Goal: Obtain resource: Download file/media

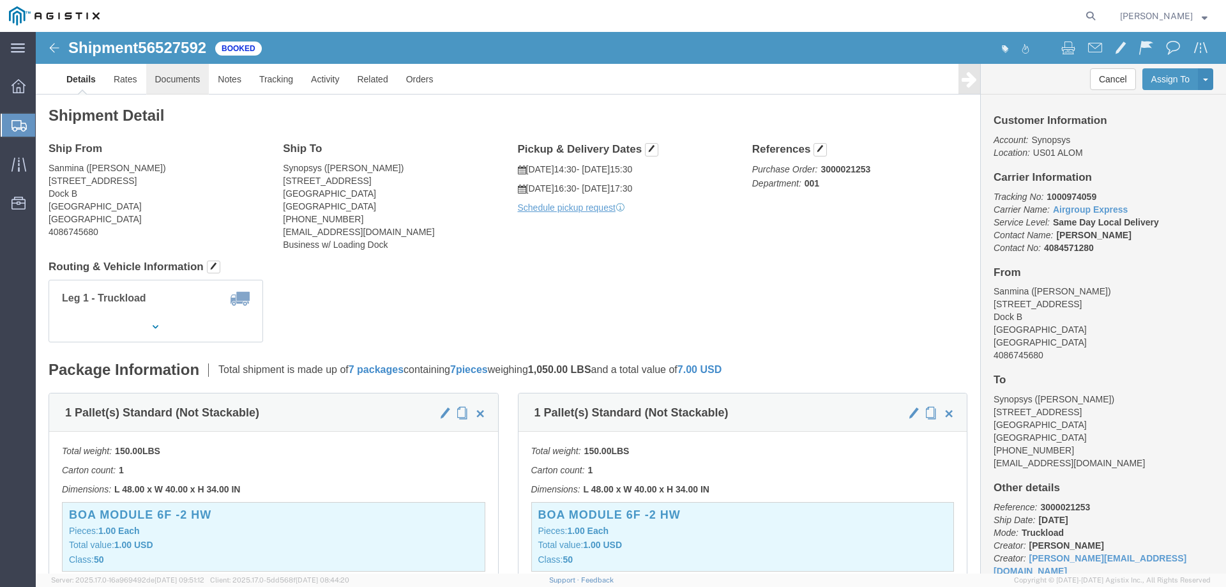
click link "Documents"
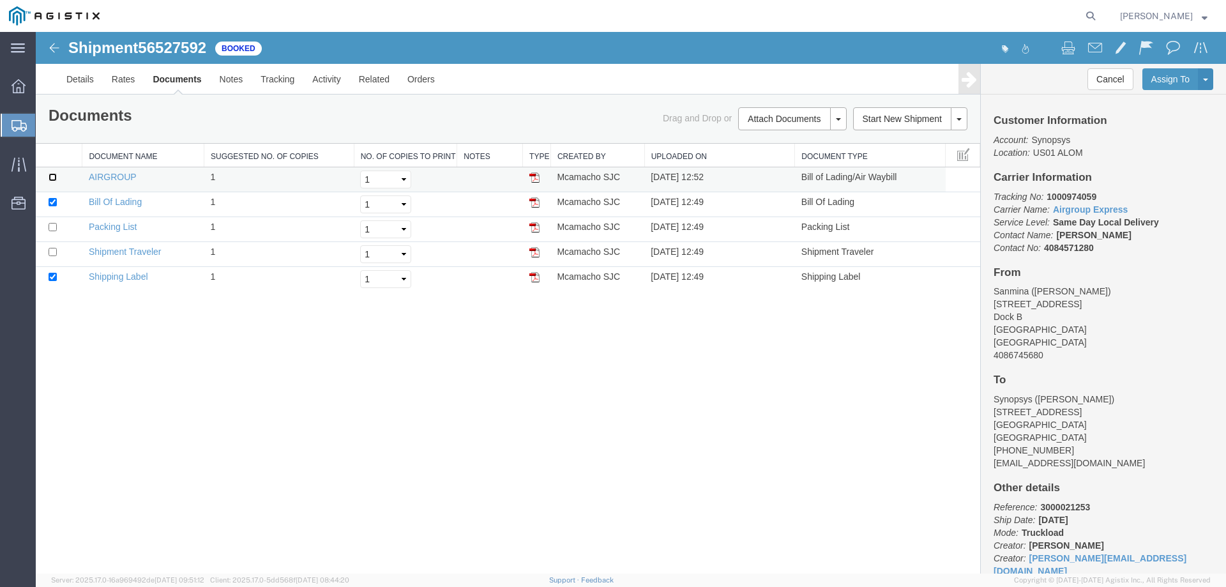
click at [54, 173] on input "checkbox" at bounding box center [53, 177] width 8 height 8
checkbox input "true"
click at [52, 226] on input "checkbox" at bounding box center [53, 227] width 8 height 8
checkbox input "true"
click at [56, 256] on td at bounding box center [59, 254] width 47 height 25
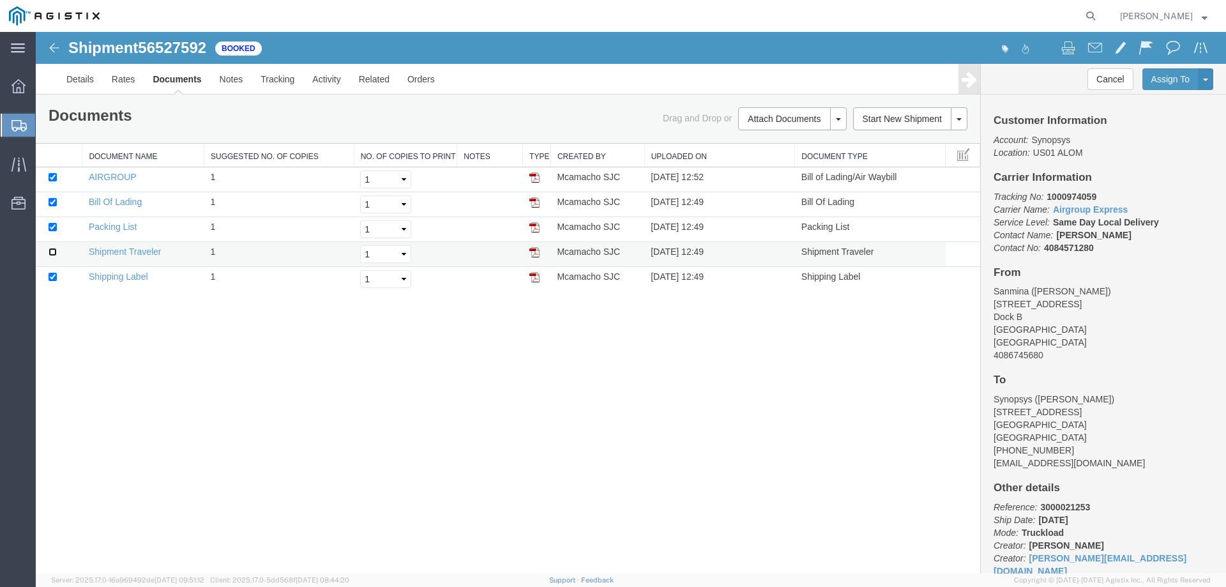
click at [49, 249] on input "checkbox" at bounding box center [53, 252] width 8 height 8
checkbox input "true"
click at [50, 180] on input "checkbox" at bounding box center [53, 177] width 8 height 8
checkbox input "false"
click at [809, 141] on link "Print Documents" at bounding box center [790, 140] width 111 height 19
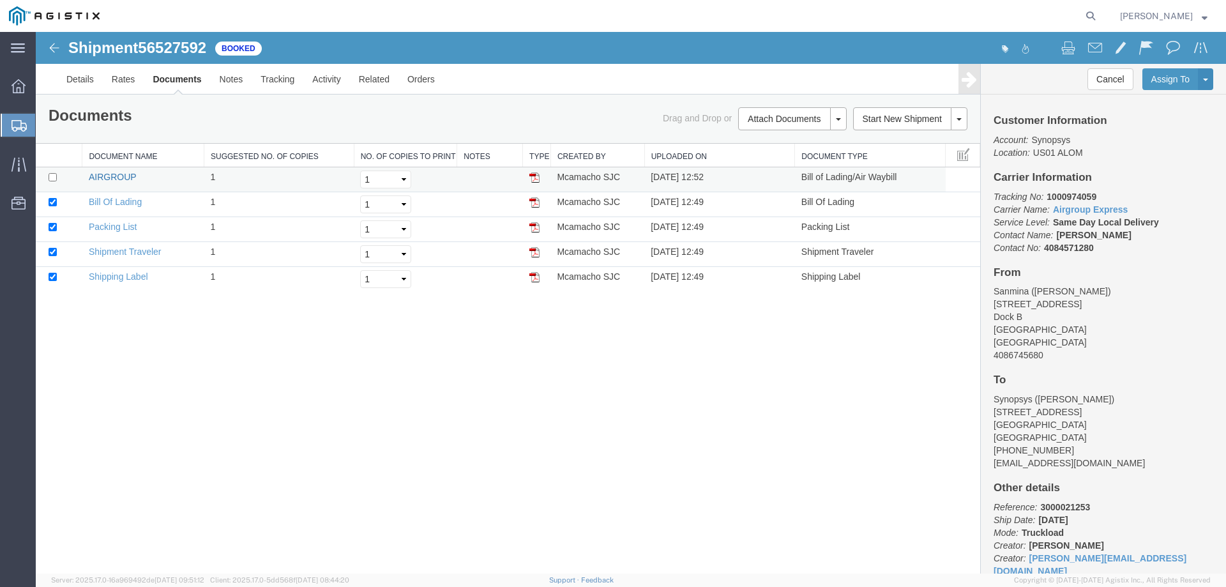
click at [117, 178] on link "AIRGROUP" at bounding box center [112, 177] width 47 height 10
